Goal: Task Accomplishment & Management: Complete application form

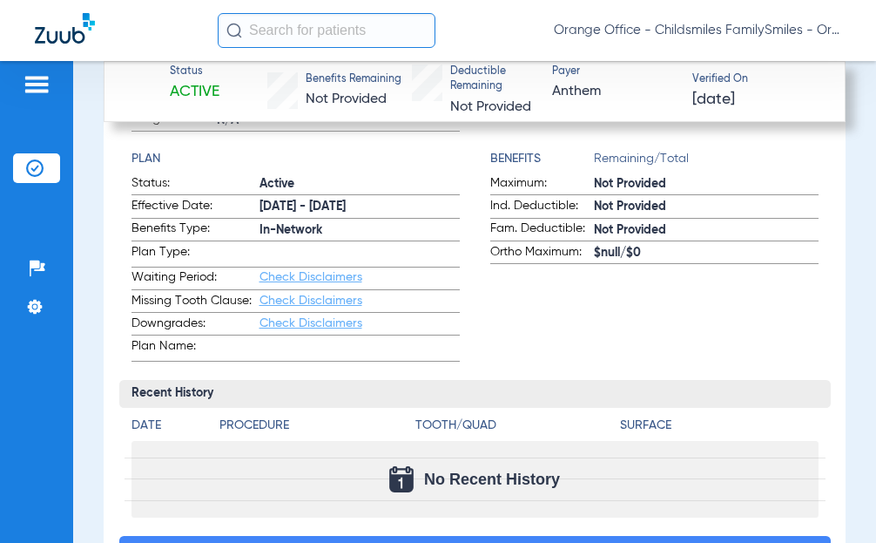
scroll to position [1081, 0]
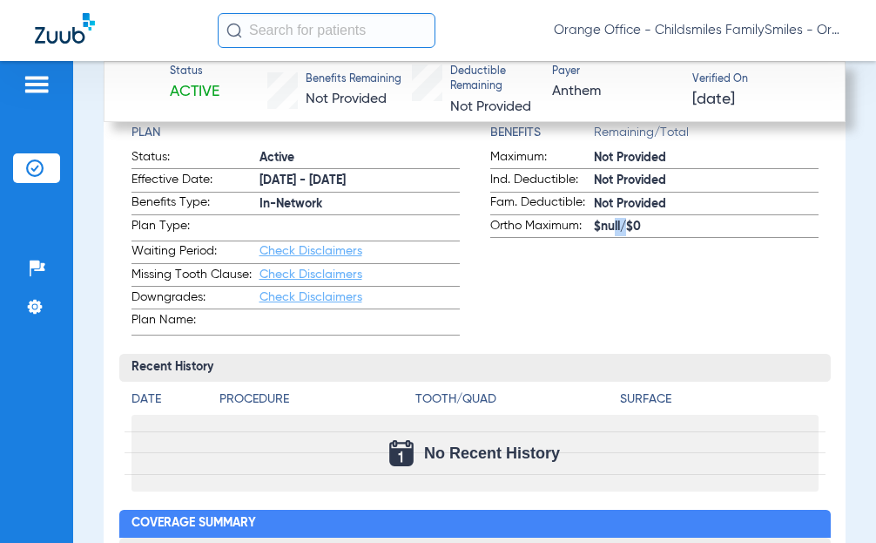
drag, startPoint x: 603, startPoint y: 223, endPoint x: 617, endPoint y: 224, distance: 14.0
click at [616, 224] on span "$null/$0" at bounding box center [706, 227] width 225 height 18
click at [628, 223] on span "$null/$0" at bounding box center [706, 227] width 225 height 18
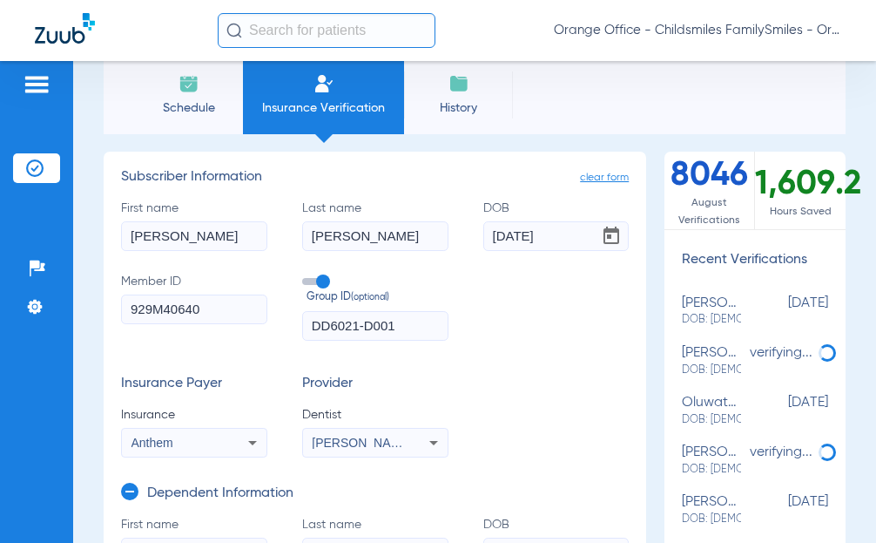
scroll to position [0, 0]
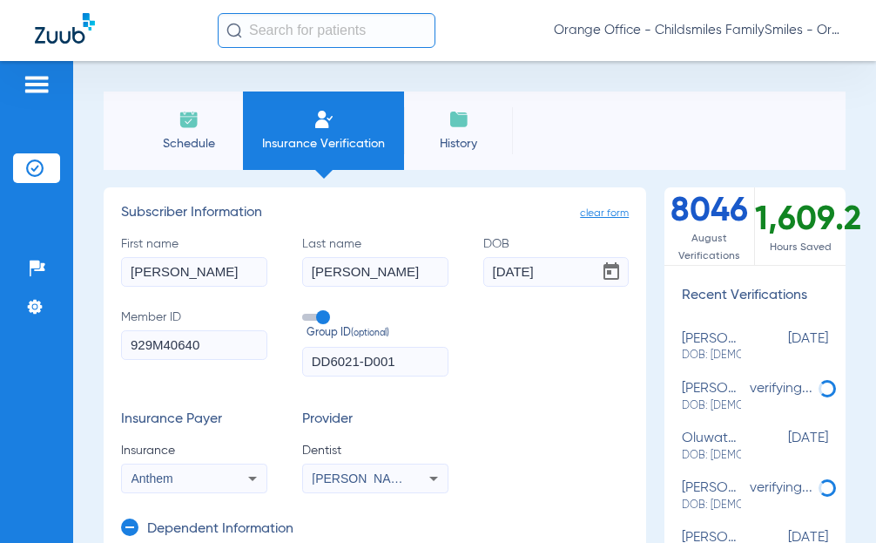
click at [366, 31] on input "text" at bounding box center [327, 30] width 218 height 35
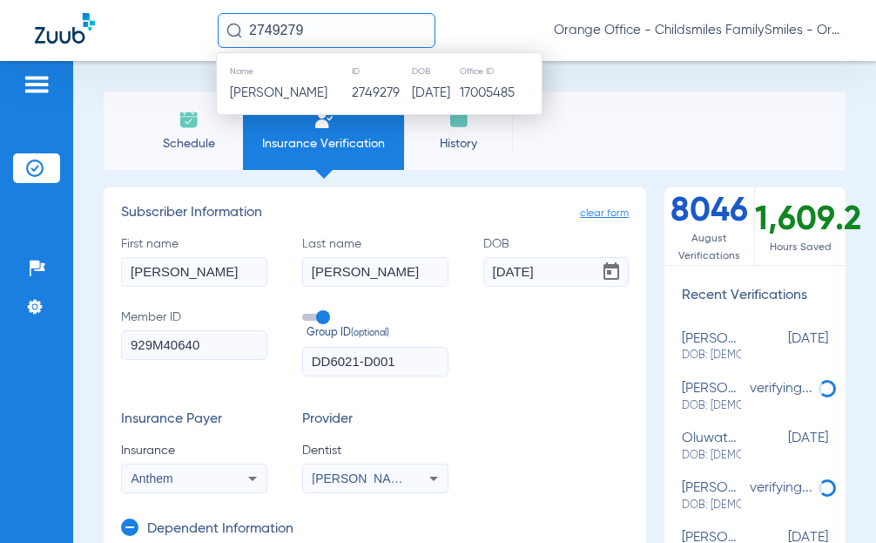
type input "2749279"
click at [352, 95] on td "2749279" at bounding box center [381, 93] width 60 height 24
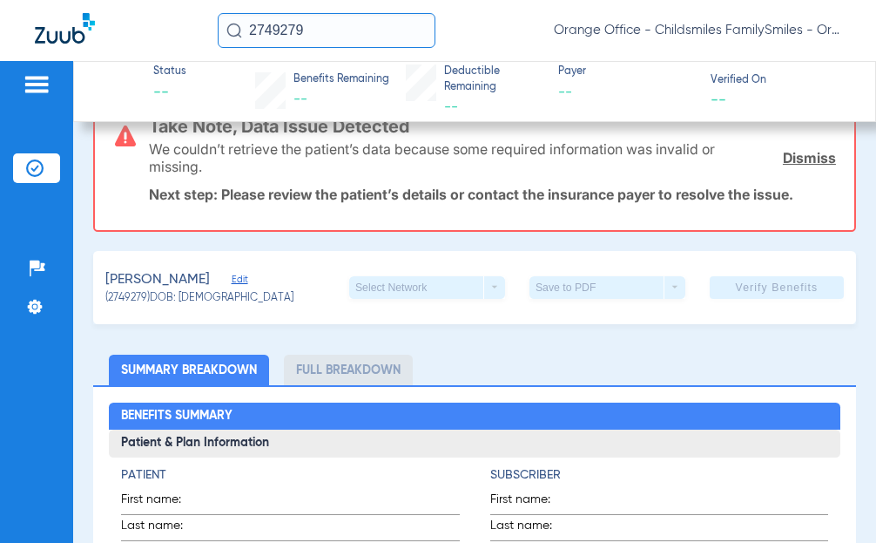
scroll to position [261, 0]
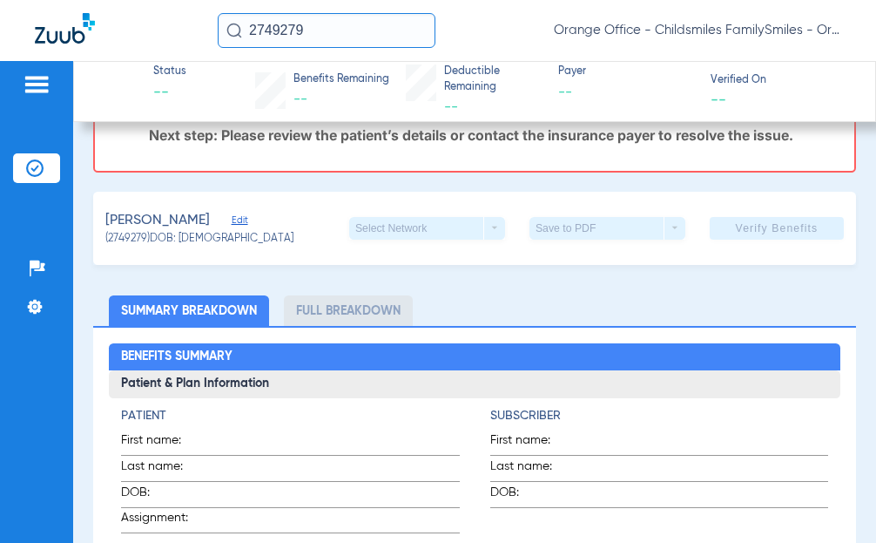
click at [239, 223] on div "[PERSON_NAME] Edit (2749279) DOB: [DEMOGRAPHIC_DATA] Select Network arrow_drop_…" at bounding box center [474, 228] width 763 height 73
click at [234, 223] on span "Edit" at bounding box center [240, 222] width 16 height 17
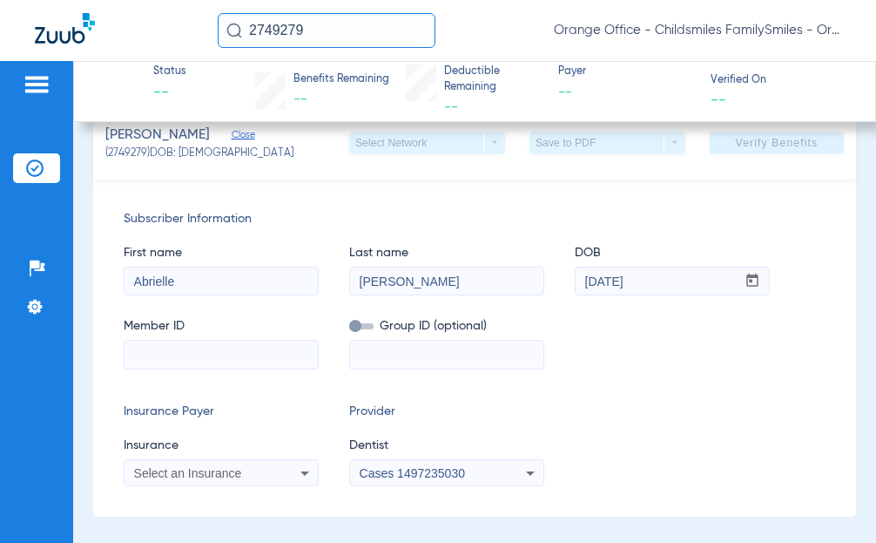
scroll to position [348, 0]
click at [31, 78] on img at bounding box center [37, 84] width 28 height 21
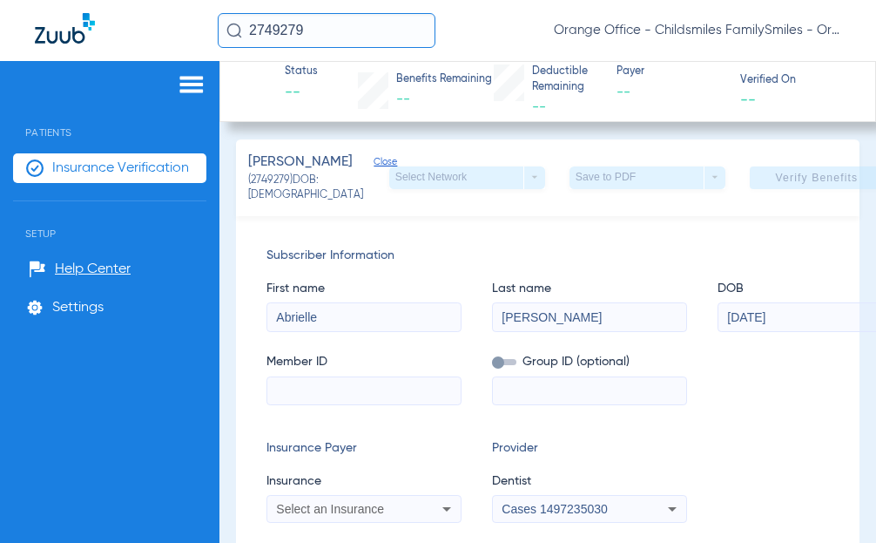
scroll to position [366, 0]
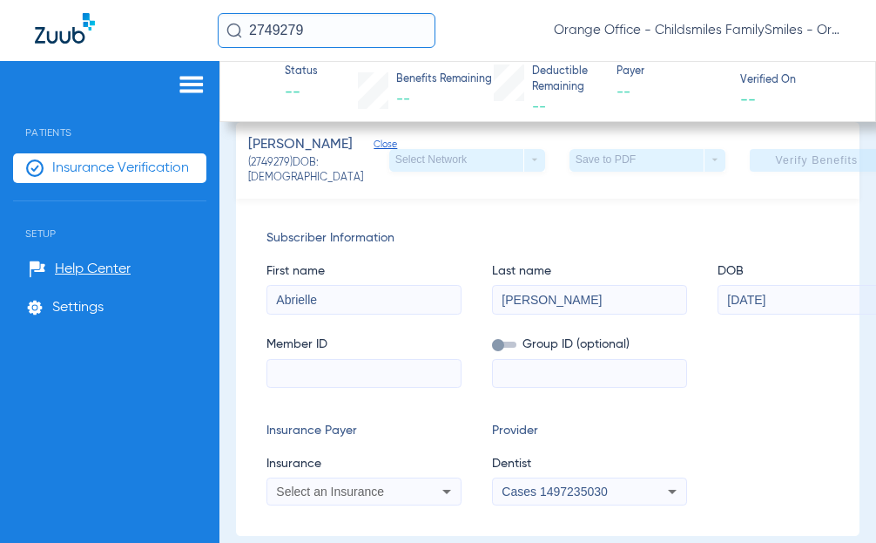
click at [128, 173] on span "Insurance Verification" at bounding box center [120, 167] width 137 height 17
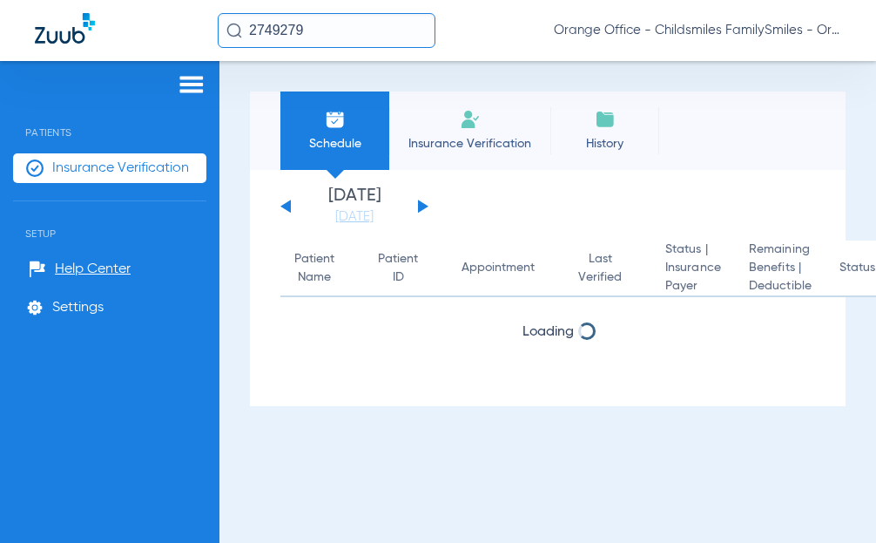
click at [431, 142] on span "Insurance Verification" at bounding box center [469, 143] width 135 height 17
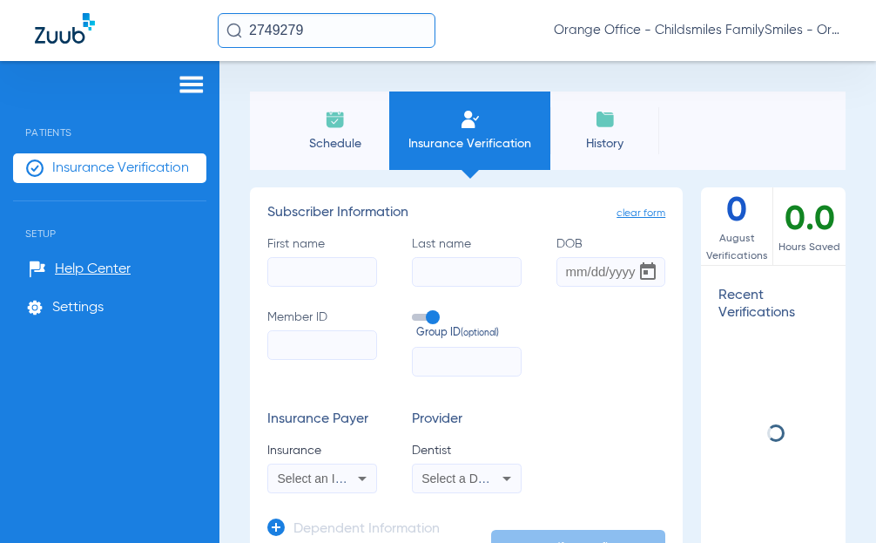
click at [342, 263] on input "First name" at bounding box center [322, 272] width 110 height 30
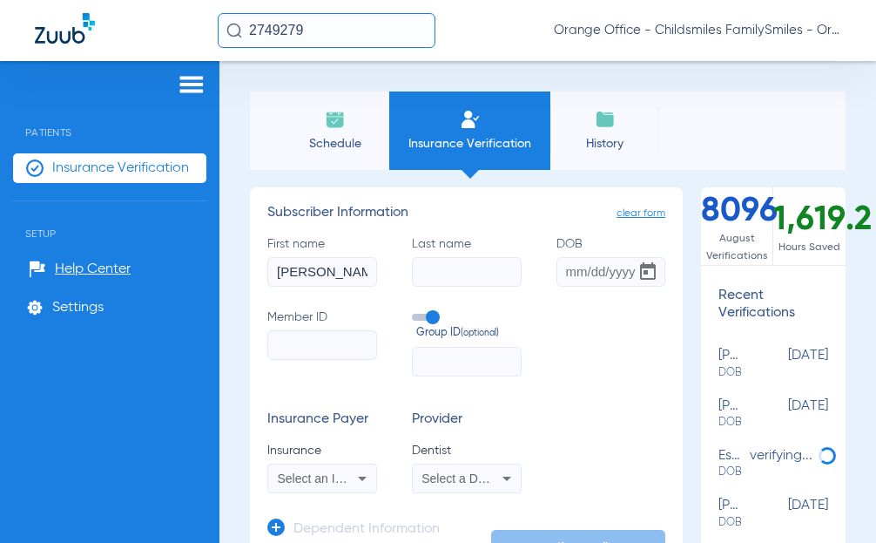
type input "[PERSON_NAME]"
click at [436, 269] on input "Last name" at bounding box center [467, 272] width 110 height 30
type input "[PERSON_NAME]"
click at [294, 351] on input "Member ID" at bounding box center [322, 345] width 110 height 30
paste input "965220440"
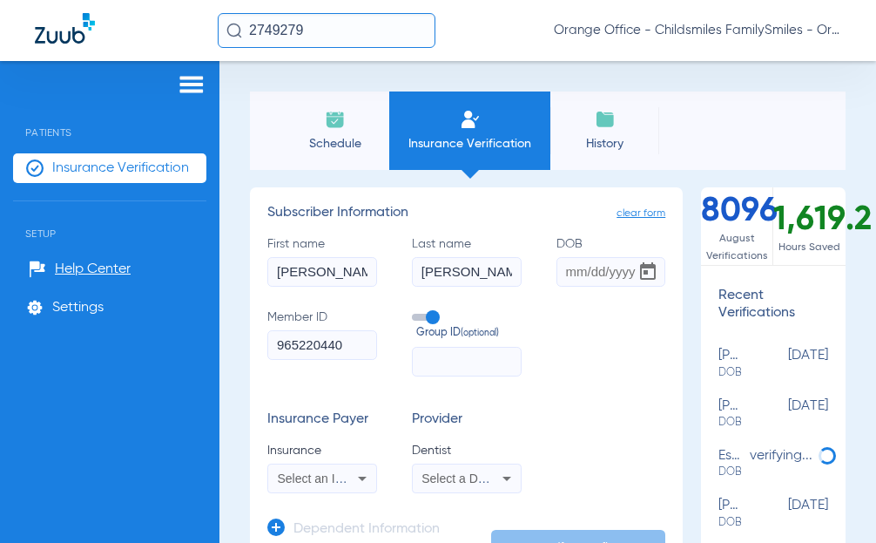
type input "965220440"
paste input "09000-14000"
type input "09000-14000"
click at [276, 475] on div "Select an Insurance" at bounding box center [322, 478] width 108 height 21
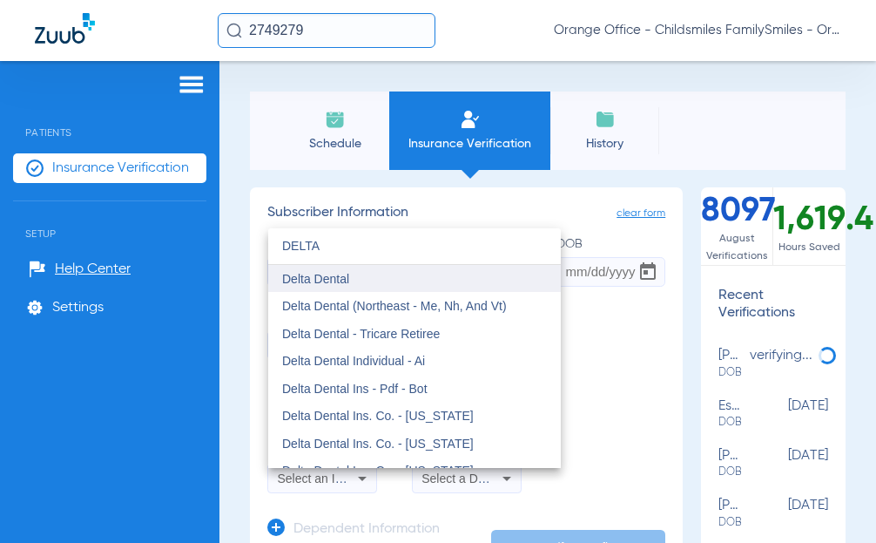
type input "DELTA"
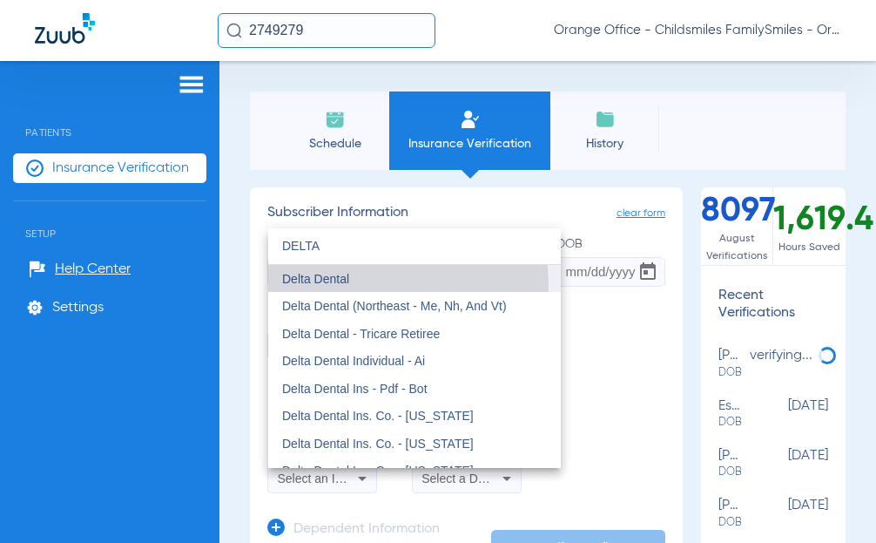
click at [350, 287] on mat-option "Delta Dental" at bounding box center [414, 279] width 293 height 28
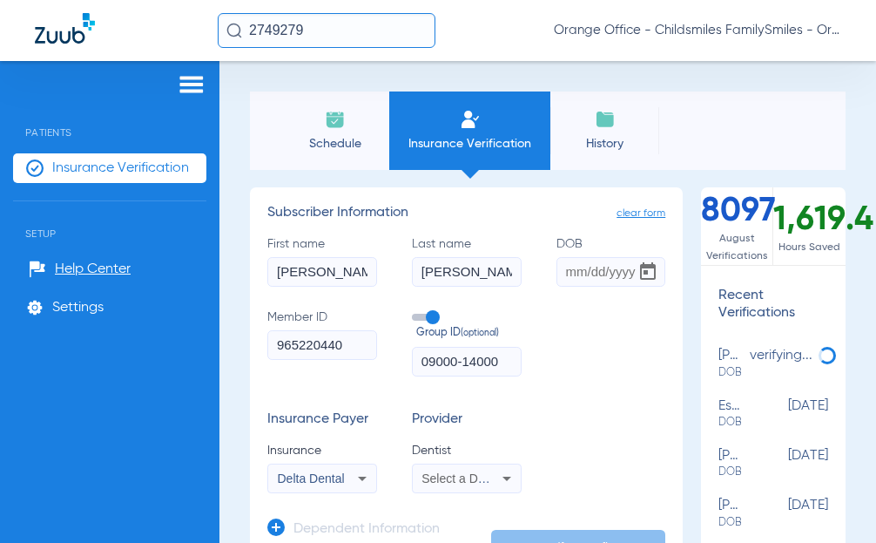
click at [442, 476] on span "Select a Dentist" at bounding box center [463, 478] width 85 height 14
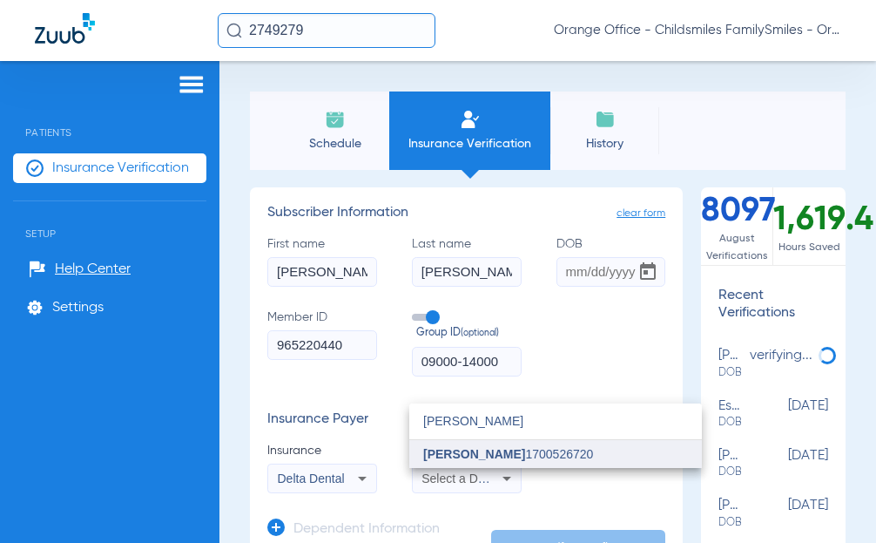
type input "[PERSON_NAME]"
click at [446, 454] on span "[PERSON_NAME]" at bounding box center [474, 454] width 102 height 14
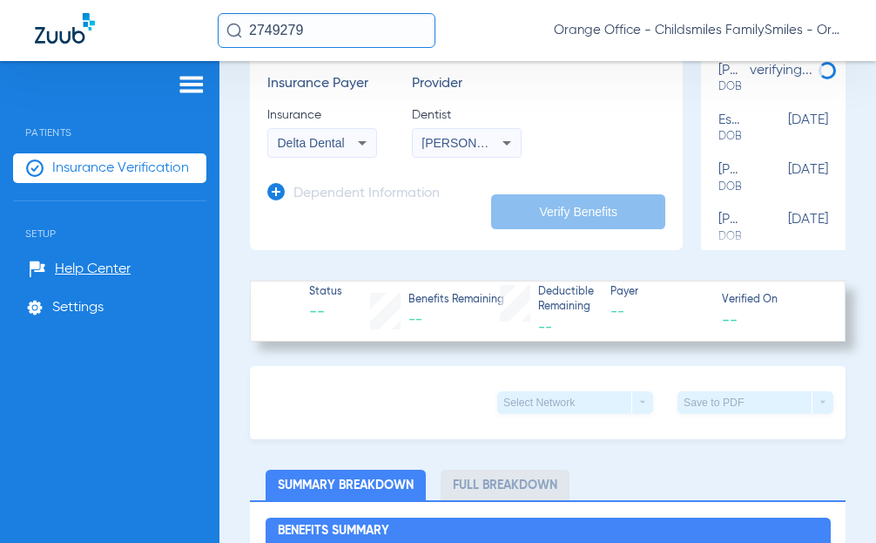
scroll to position [348, 0]
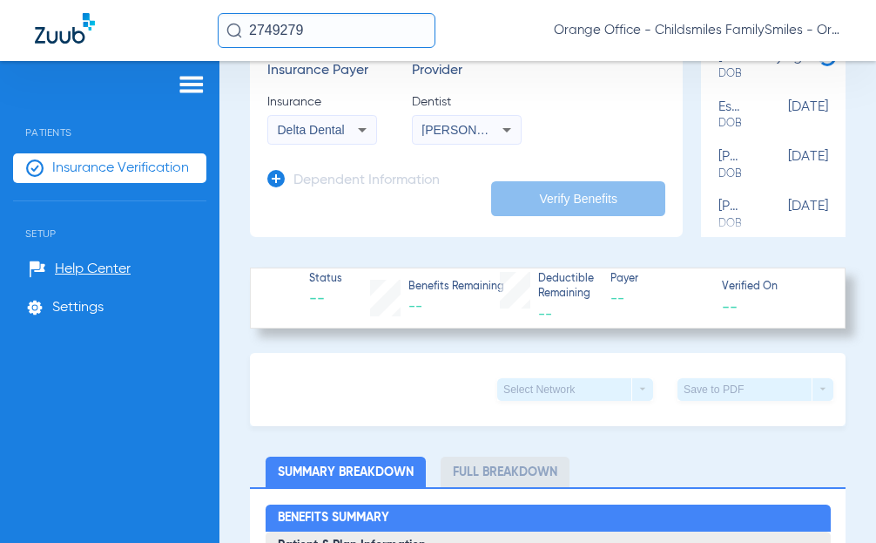
click at [280, 184] on icon at bounding box center [275, 178] width 17 height 17
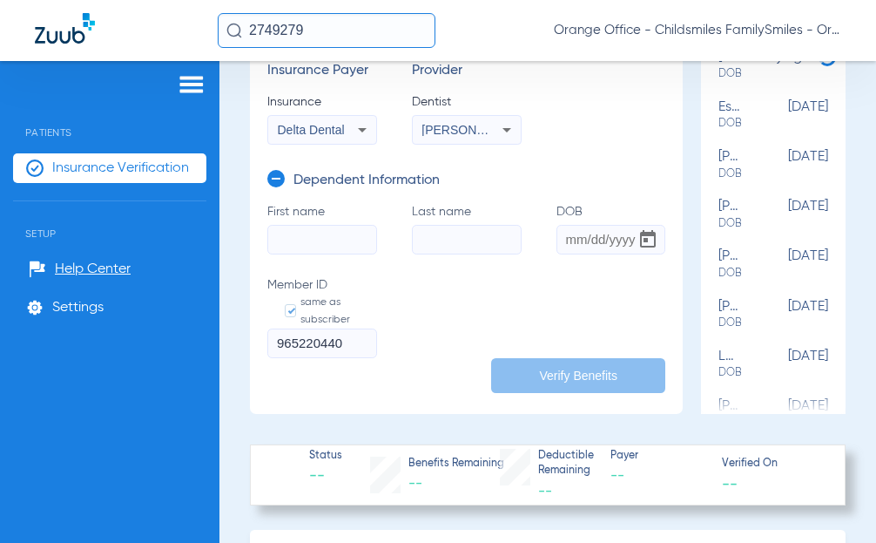
click at [315, 242] on input "First name" at bounding box center [322, 240] width 110 height 30
type input "ABRIELLE"
click at [424, 248] on input "Last name" at bounding box center [467, 240] width 110 height 30
type input "[PERSON_NAME]"
click at [576, 244] on input "DOB" at bounding box center [611, 240] width 110 height 30
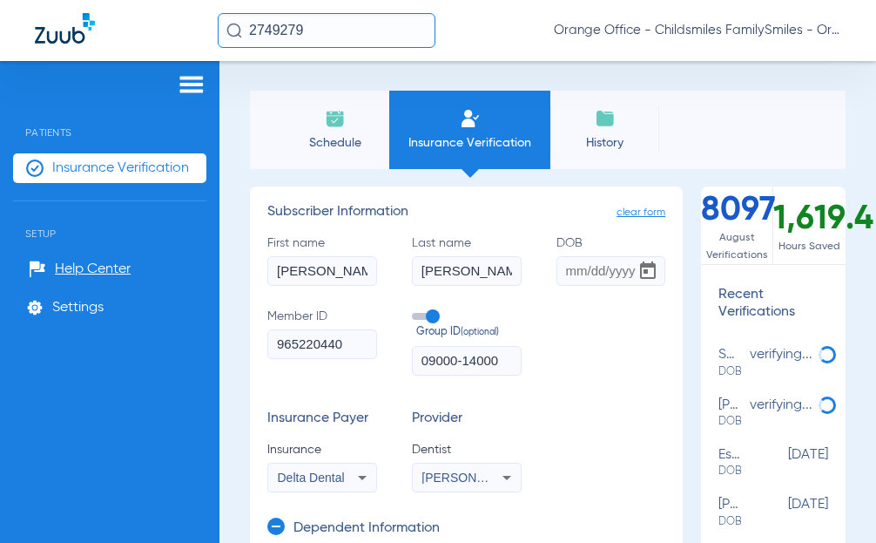
scroll to position [0, 0]
type input "[DATE]"
click at [565, 273] on input "DOB" at bounding box center [611, 272] width 110 height 30
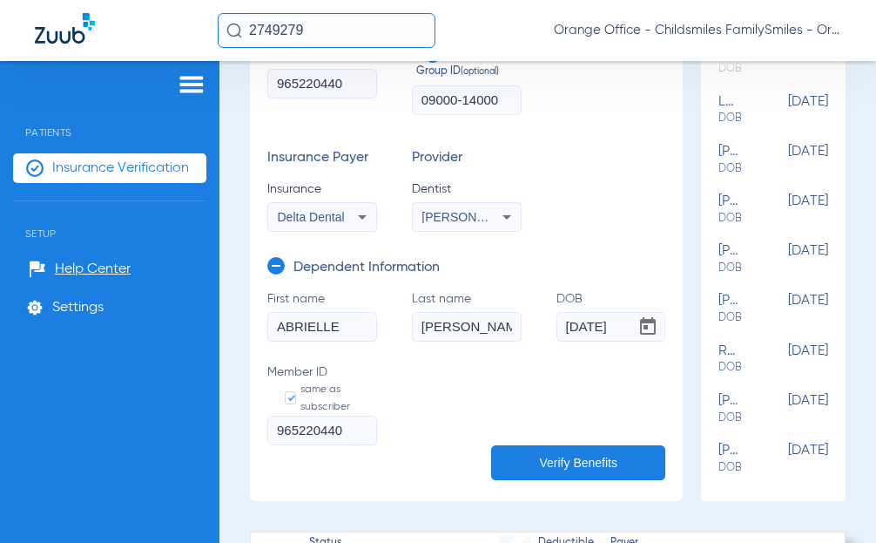
scroll to position [348, 0]
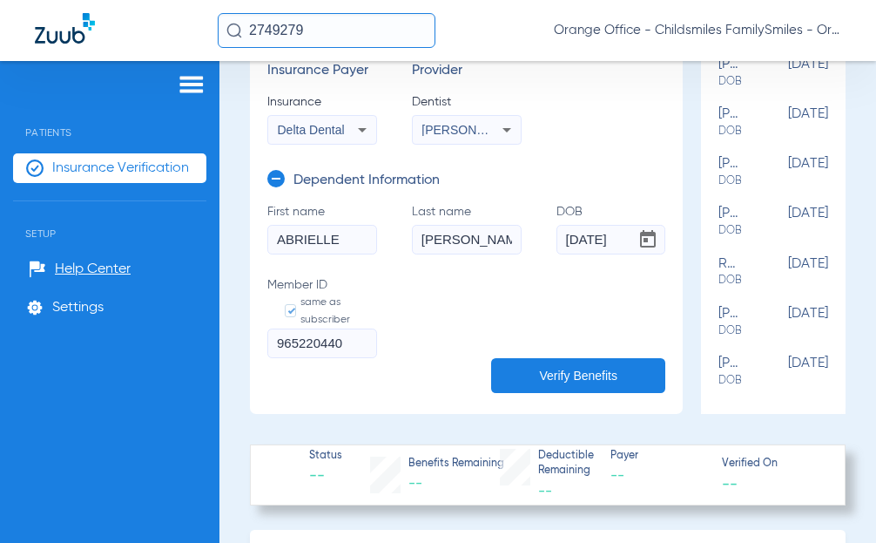
type input "[DATE]"
click at [559, 388] on button "Verify Benefits" at bounding box center [578, 375] width 174 height 35
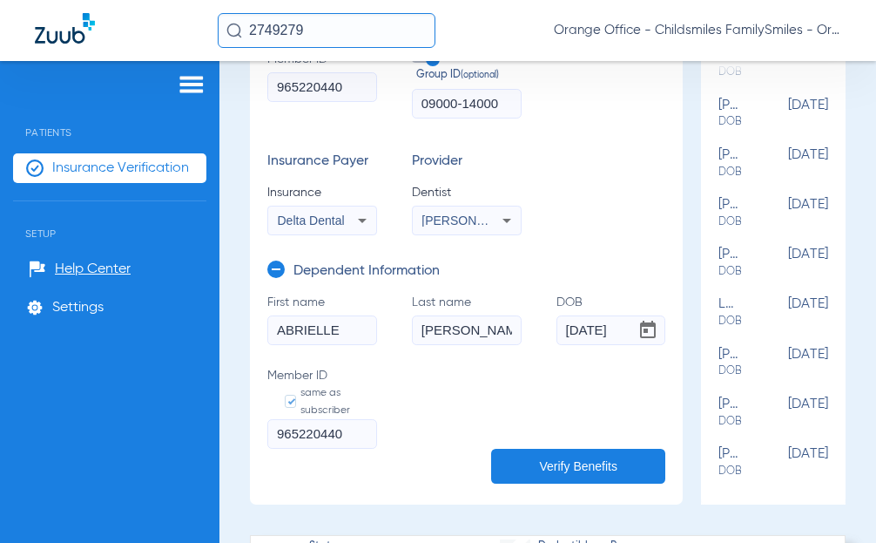
scroll to position [87, 0]
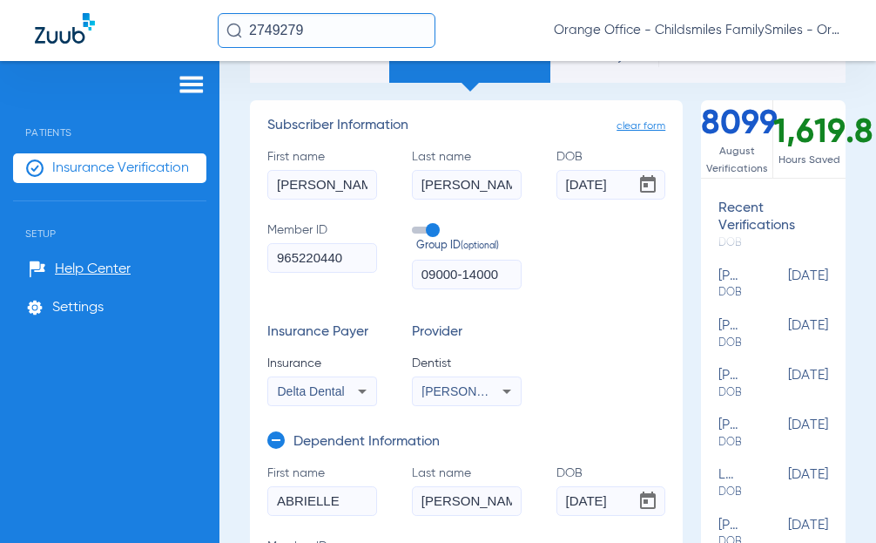
click at [462, 273] on input "09000-14000" at bounding box center [467, 275] width 110 height 30
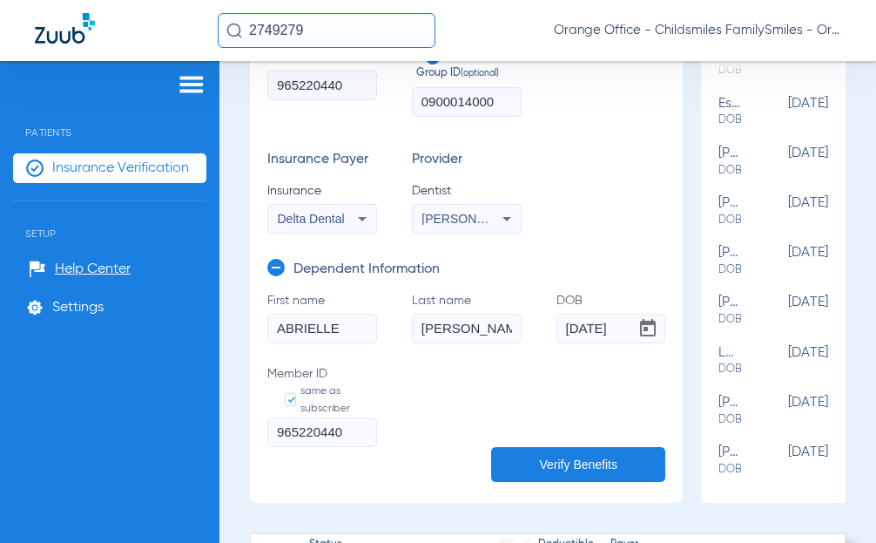
scroll to position [261, 0]
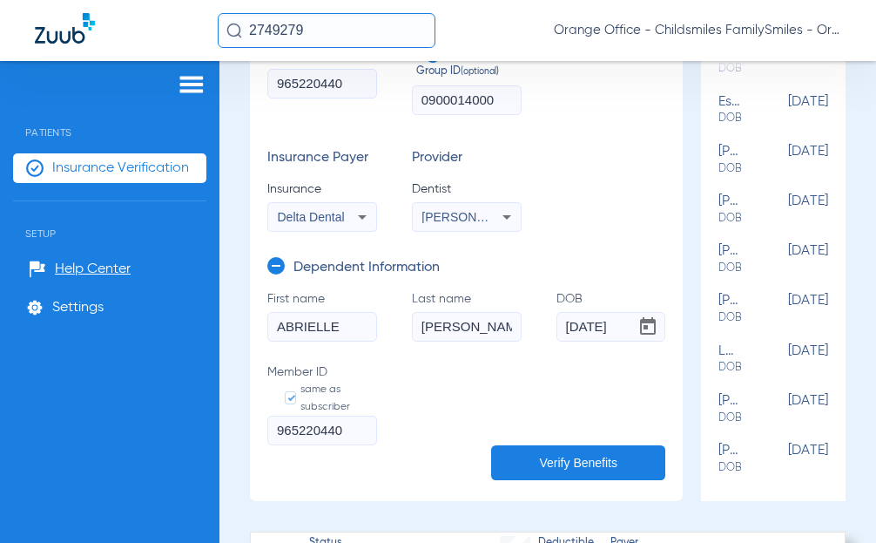
click at [608, 457] on button "Verify Benefits" at bounding box center [578, 462] width 174 height 35
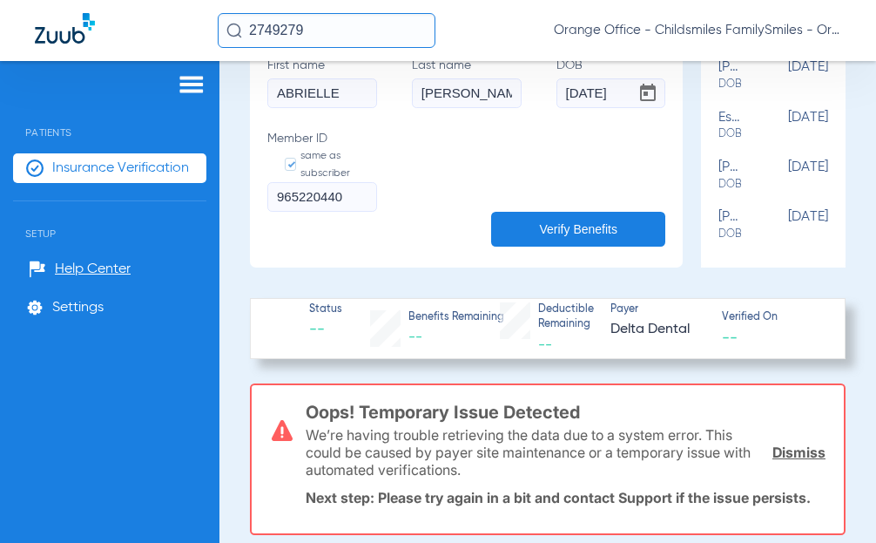
scroll to position [523, 0]
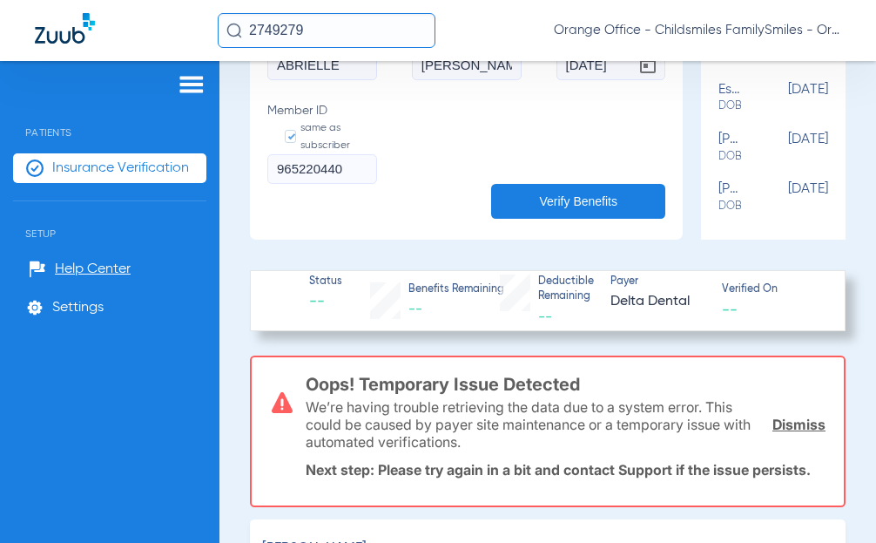
click at [584, 209] on button "Verify Benefits" at bounding box center [578, 201] width 174 height 35
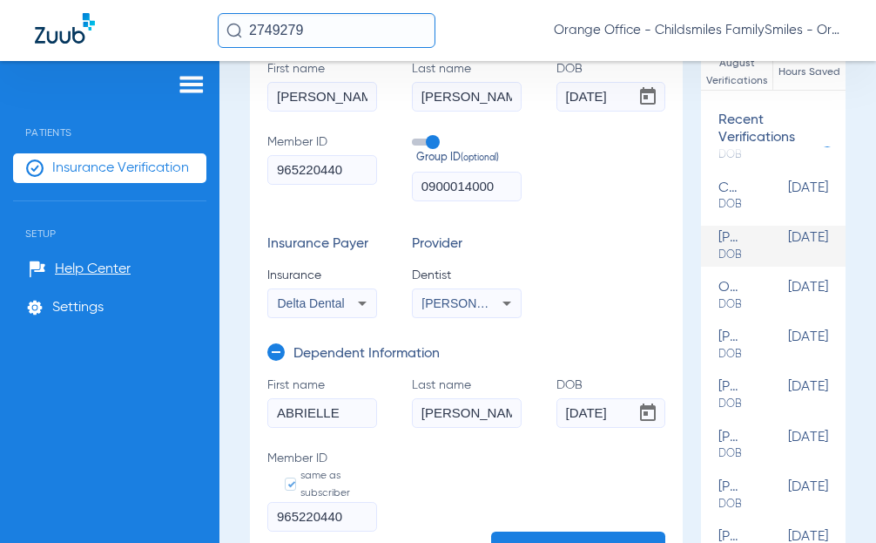
scroll to position [174, 0]
drag, startPoint x: 490, startPoint y: 185, endPoint x: 438, endPoint y: 193, distance: 52.8
click at [438, 193] on input "0900014000" at bounding box center [467, 187] width 110 height 30
type input "09013"
click at [544, 529] on form "First name ABRIELLE Last name [PERSON_NAME] [DEMOGRAPHIC_DATA] Member ID same a…" at bounding box center [466, 465] width 398 height 177
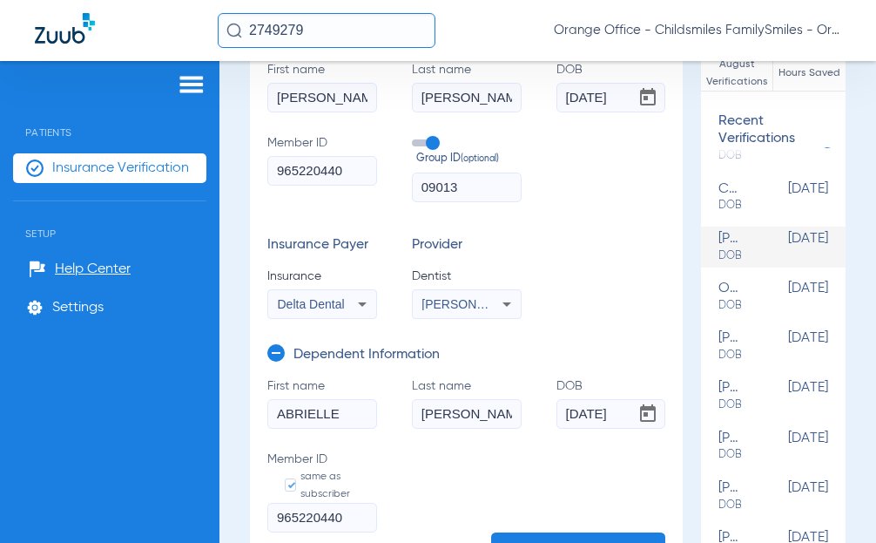
click at [544, 532] on button "Verify Benefits" at bounding box center [578, 549] width 174 height 35
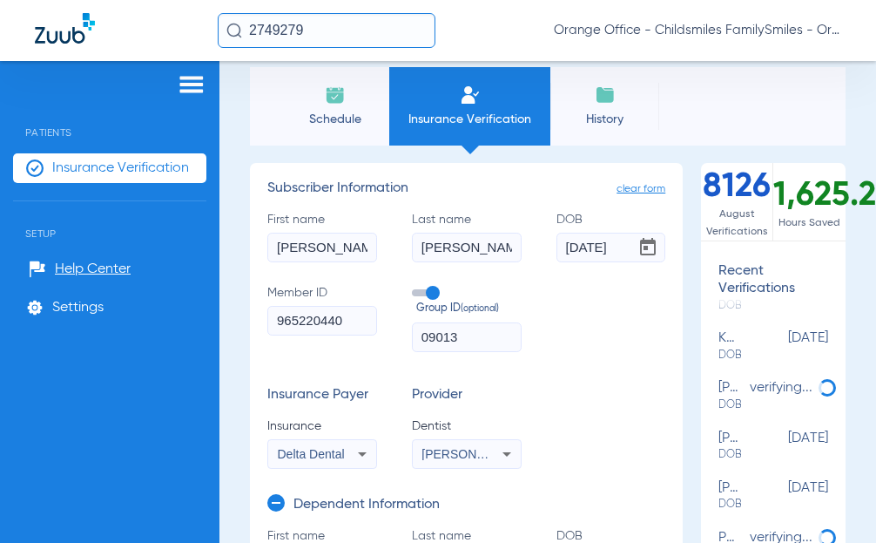
scroll to position [0, 0]
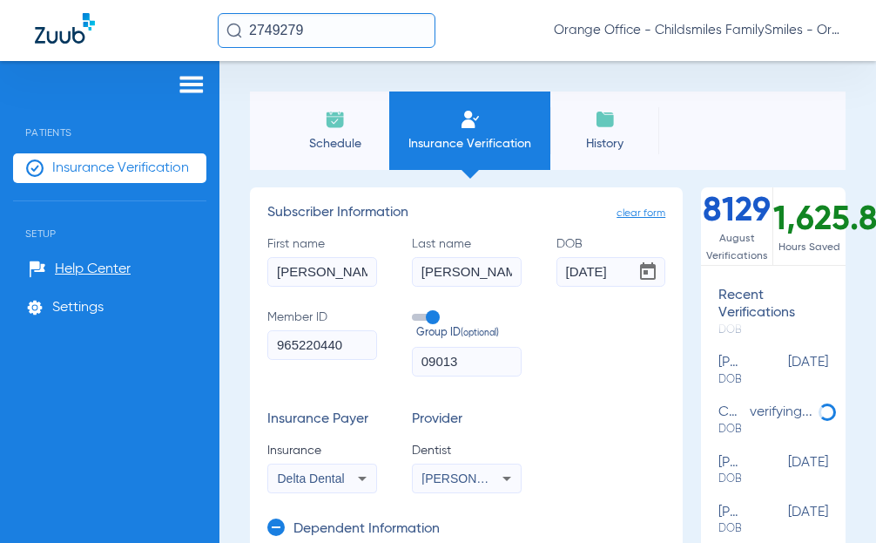
type input "0"
select select "page-width"
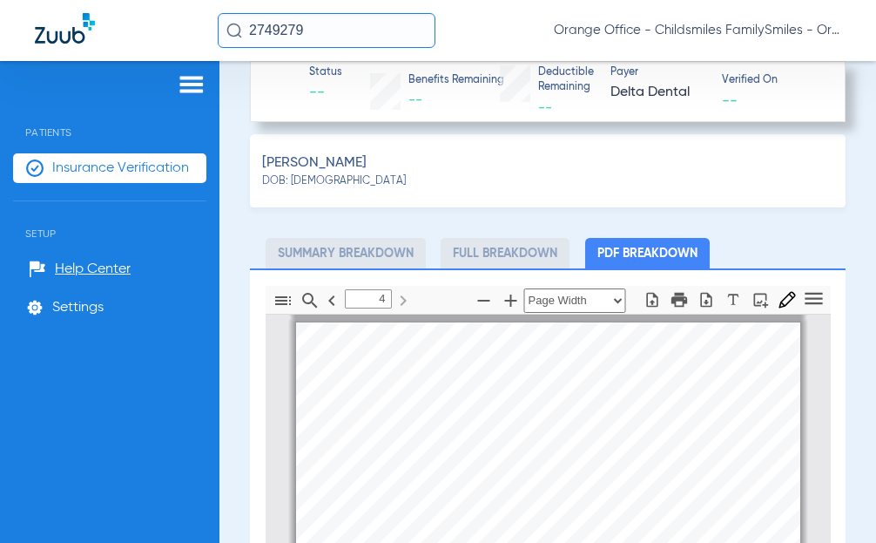
scroll to position [2351, 0]
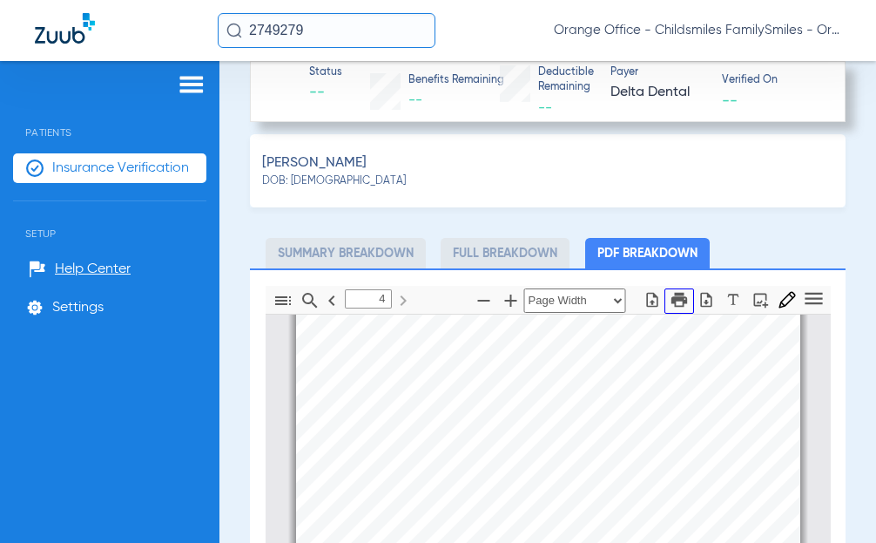
click at [671, 304] on icon "button" at bounding box center [679, 300] width 16 height 15
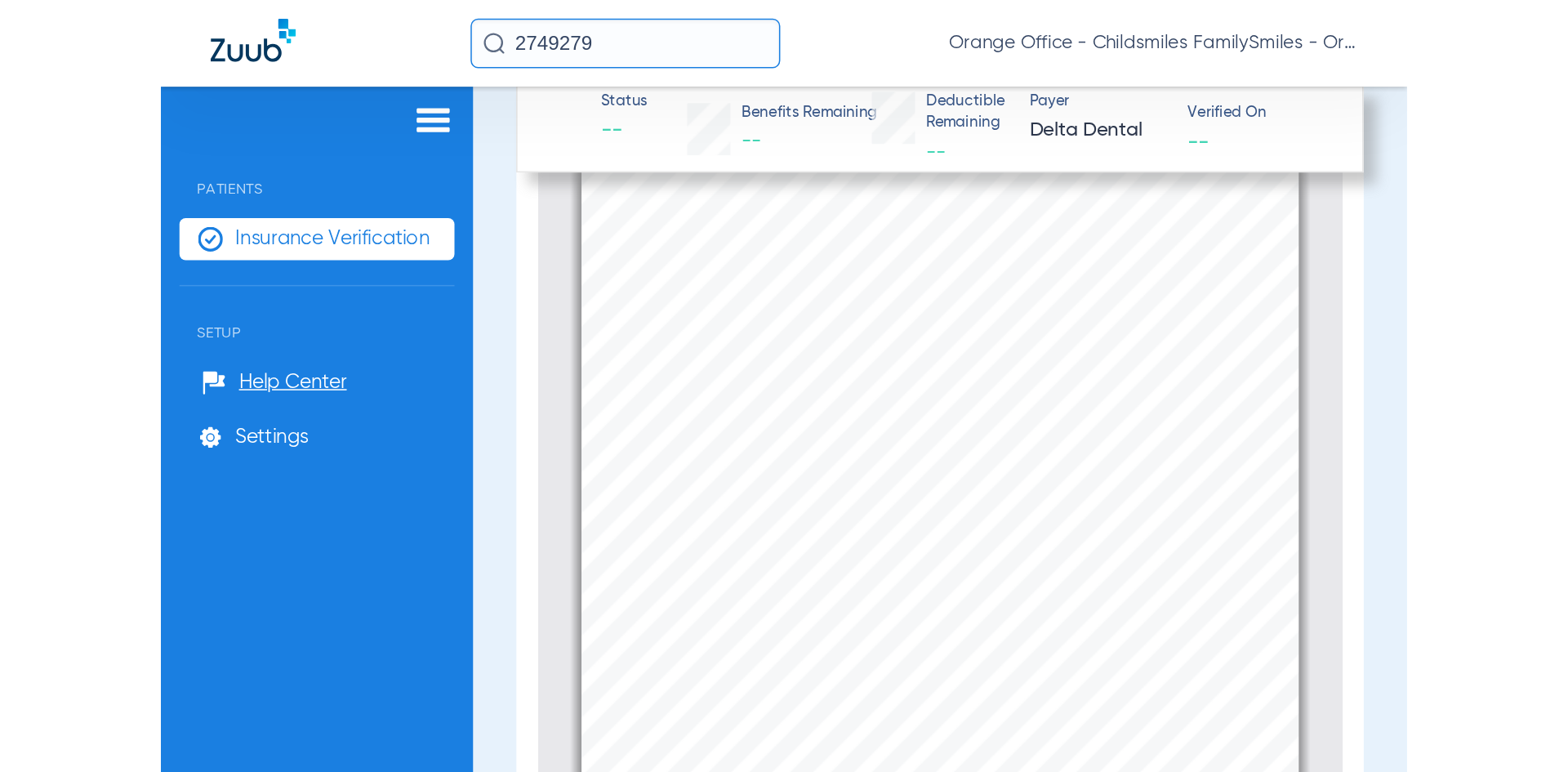
scroll to position [1907, 0]
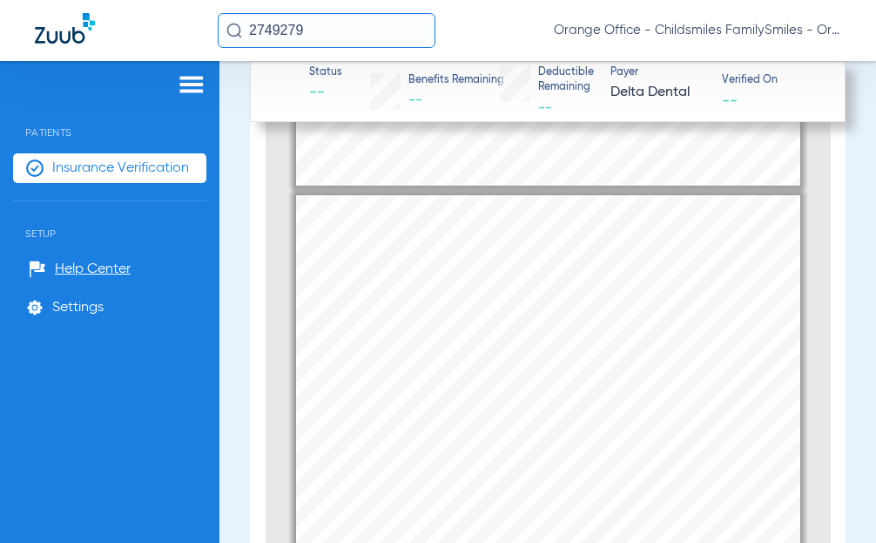
click at [524, 347] on span "1 Visit every 5 years" at bounding box center [533, 350] width 59 height 6
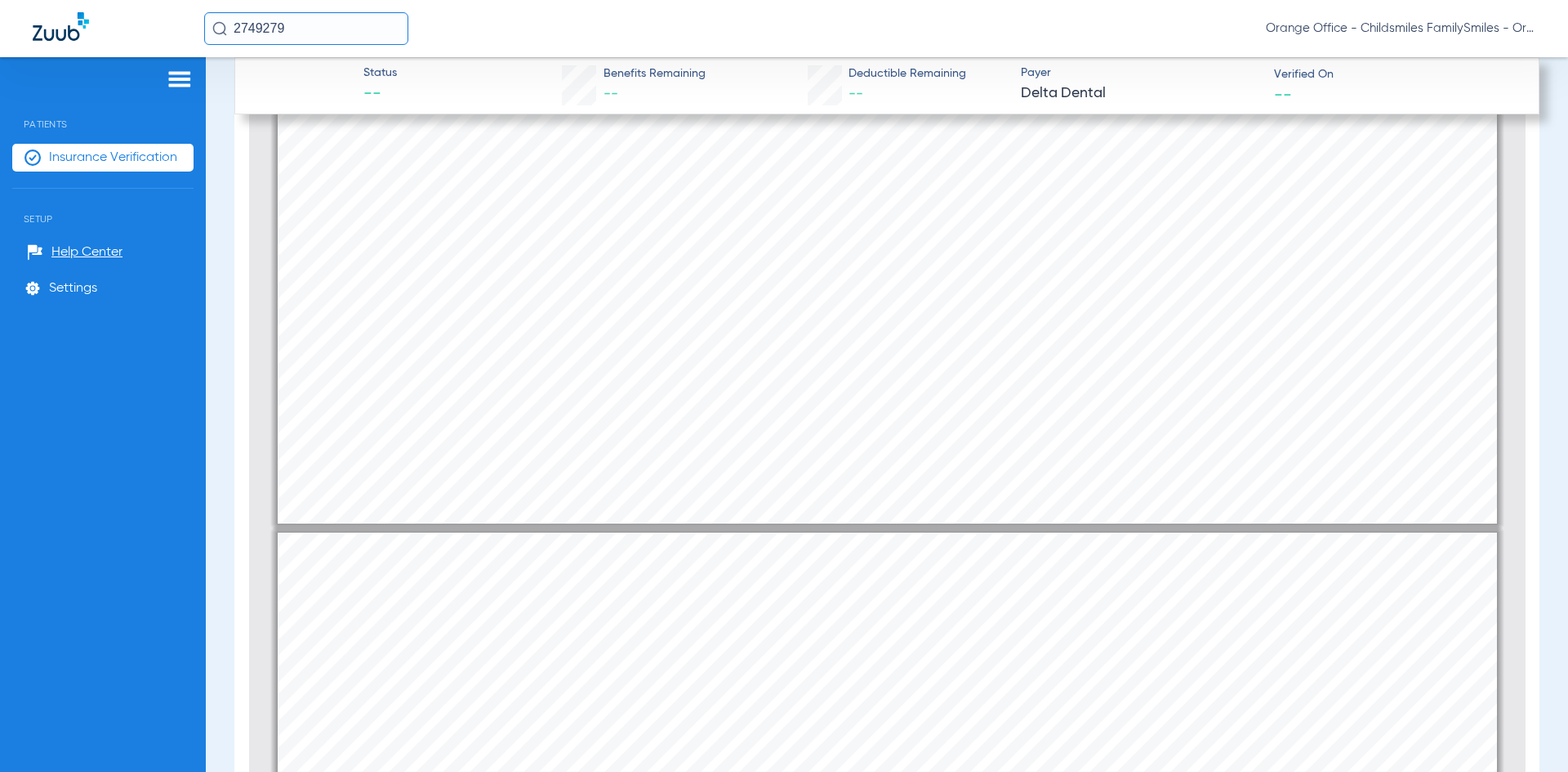
scroll to position [1608, 0]
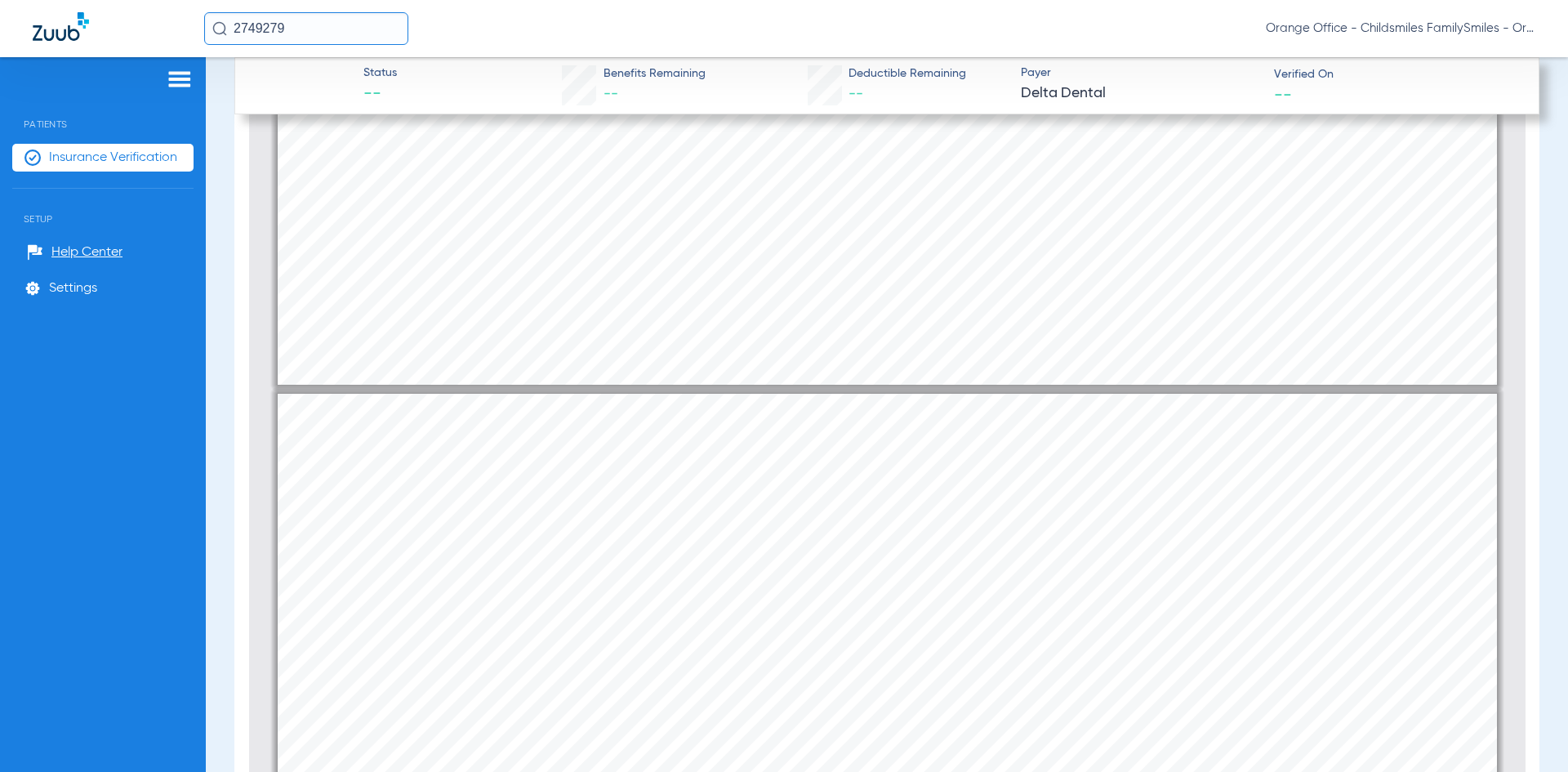
type input "1"
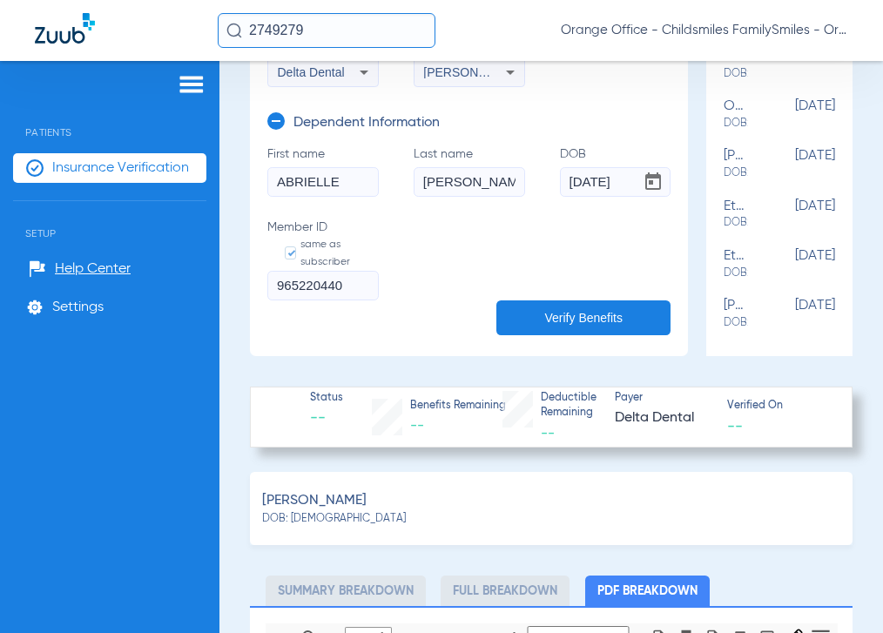
scroll to position [395, 0]
